Goal: Transaction & Acquisition: Obtain resource

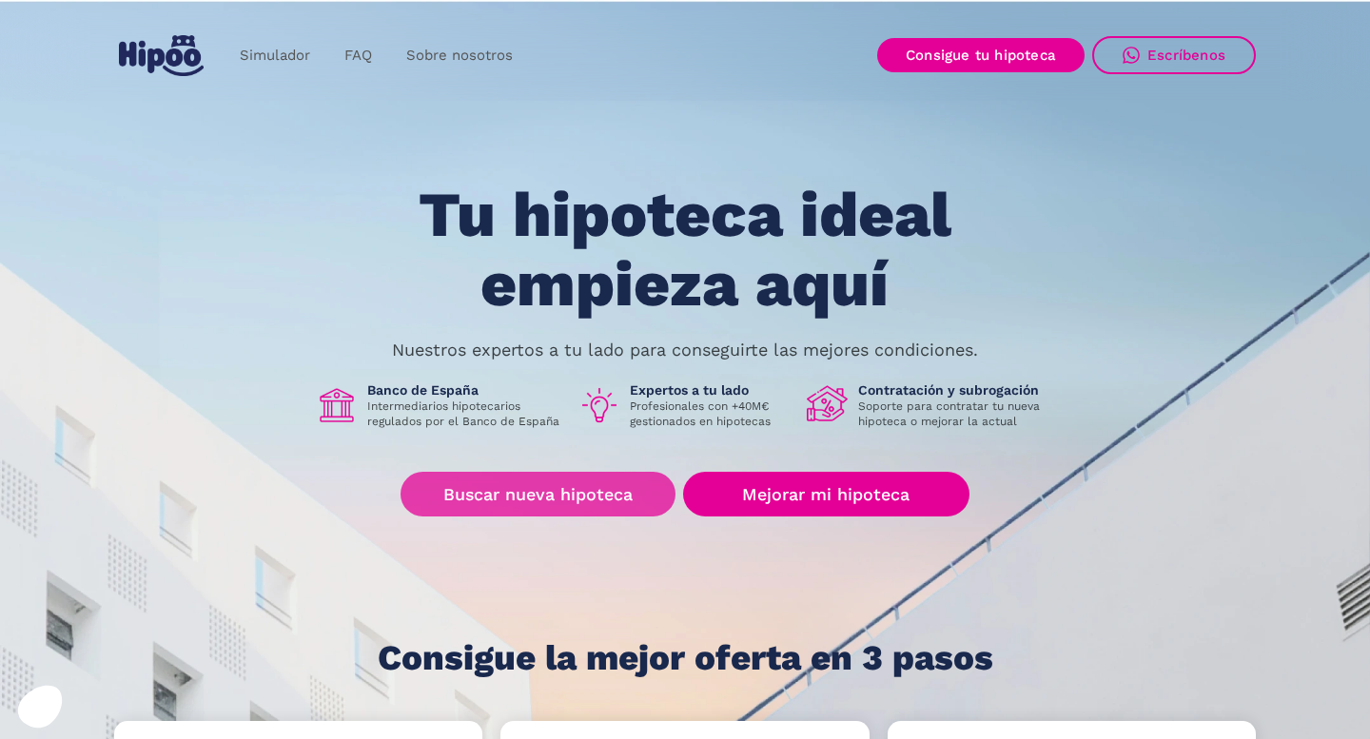
click at [584, 491] on link "Buscar nueva hipoteca" at bounding box center [537, 494] width 275 height 45
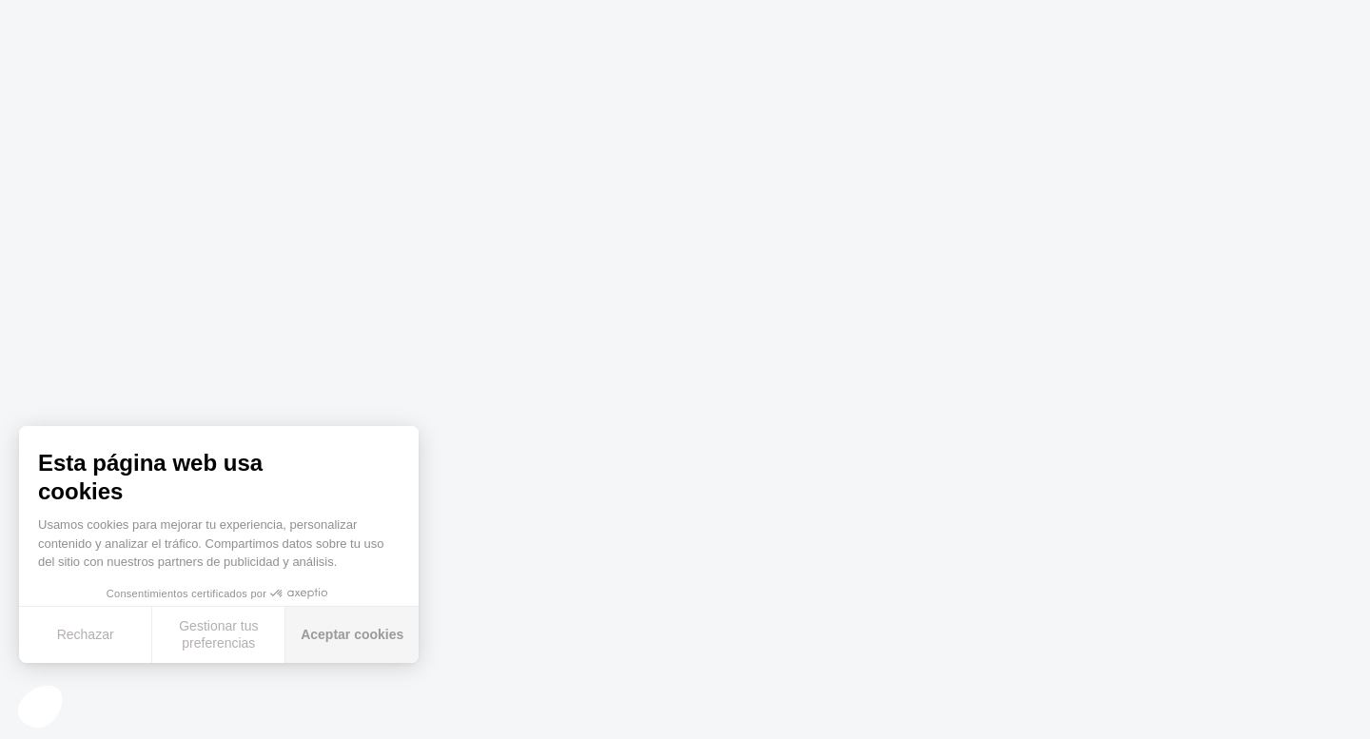
click at [343, 643] on button "Aceptar cookies" at bounding box center [351, 635] width 133 height 56
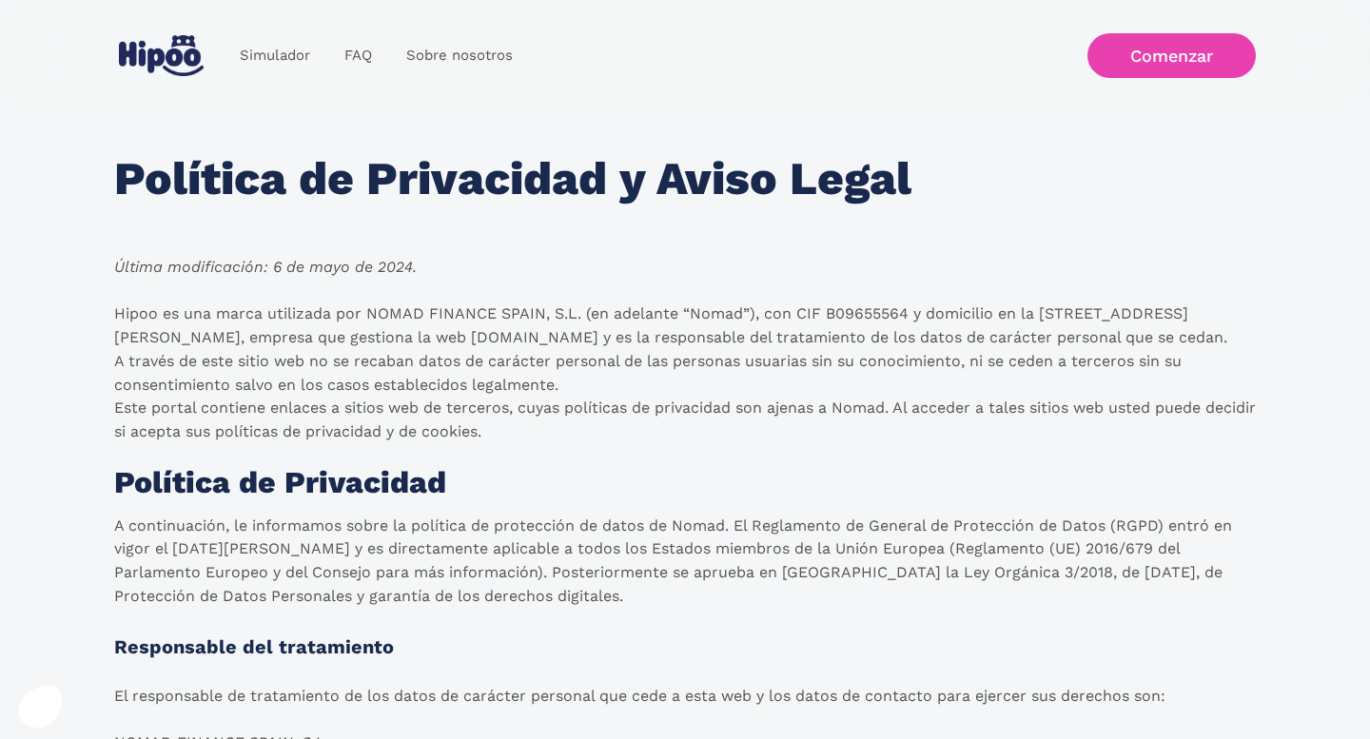
click at [1171, 57] on link "Comenzar" at bounding box center [1171, 55] width 168 height 45
